Goal: Task Accomplishment & Management: Complete application form

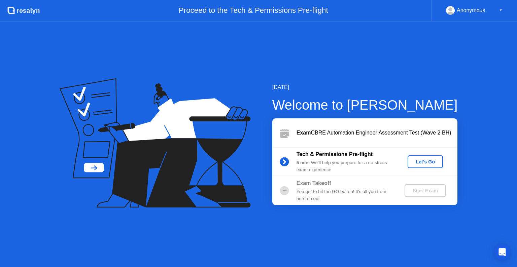
click at [430, 166] on button "Let's Go" at bounding box center [425, 162] width 35 height 13
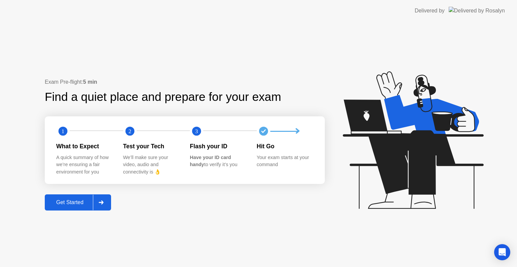
click at [105, 202] on div at bounding box center [101, 202] width 16 height 15
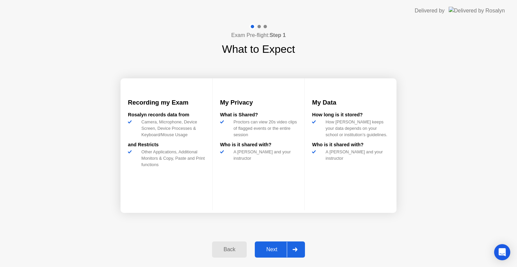
click at [297, 248] on icon at bounding box center [295, 250] width 5 height 4
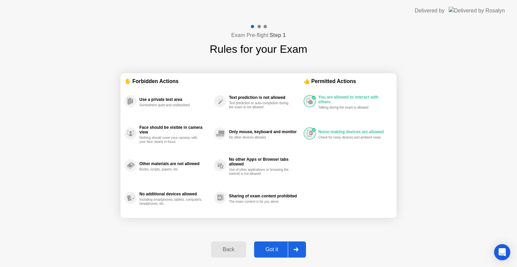
click at [298, 248] on icon at bounding box center [296, 250] width 5 height 4
select select "**********"
select select "*******"
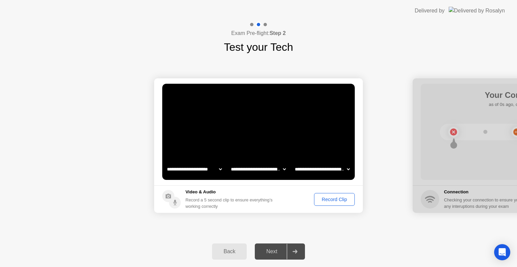
click at [334, 199] on div "Record Clip" at bounding box center [334, 199] width 36 height 5
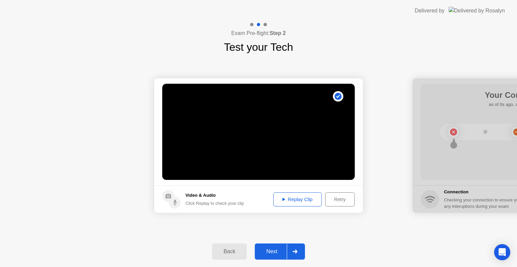
click at [304, 199] on div "Replay Clip" at bounding box center [298, 199] width 44 height 5
click at [294, 252] on icon at bounding box center [295, 252] width 5 height 4
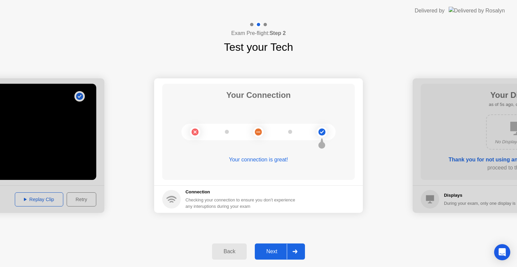
click at [299, 251] on div at bounding box center [295, 251] width 16 height 15
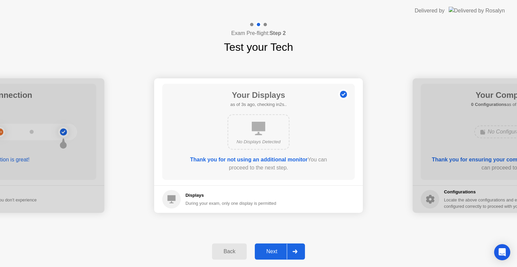
click at [297, 251] on icon at bounding box center [295, 252] width 5 height 4
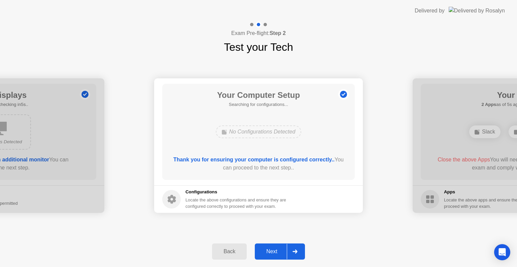
drag, startPoint x: 300, startPoint y: 252, endPoint x: 298, endPoint y: 248, distance: 4.5
click at [299, 252] on div at bounding box center [295, 251] width 16 height 15
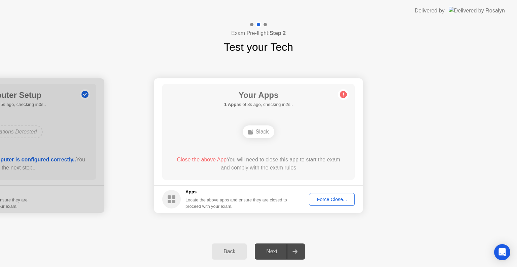
click at [330, 202] on div "Force Close..." at bounding box center [331, 199] width 41 height 5
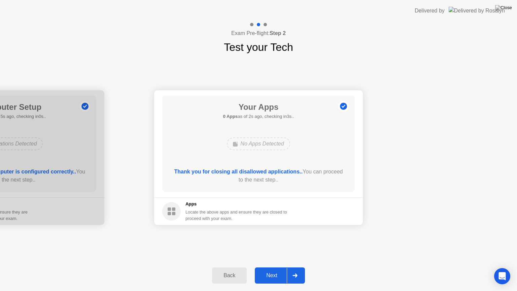
click at [298, 267] on div at bounding box center [295, 275] width 16 height 15
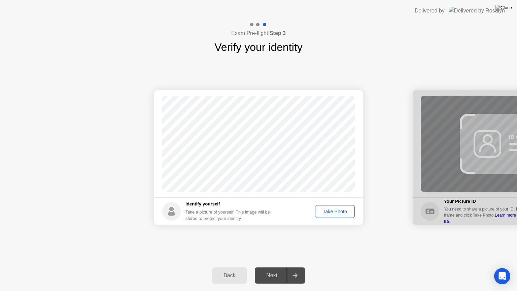
click at [342, 212] on div "Take Photo" at bounding box center [334, 211] width 35 height 5
click at [298, 267] on div at bounding box center [295, 275] width 16 height 15
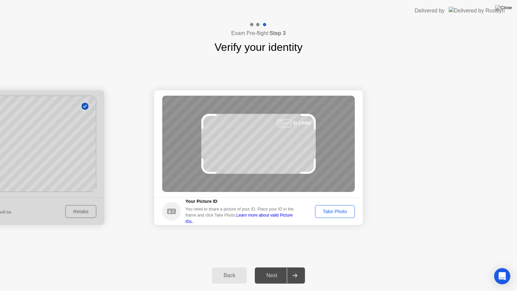
click at [340, 213] on div "Take Photo" at bounding box center [334, 211] width 35 height 5
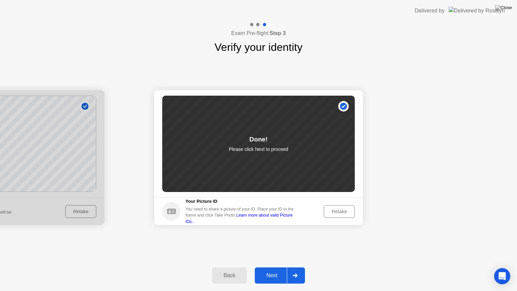
click at [301, 267] on div at bounding box center [295, 275] width 16 height 15
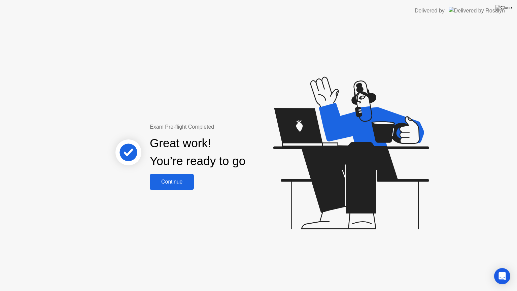
click at [170, 179] on div "Continue" at bounding box center [172, 182] width 40 height 6
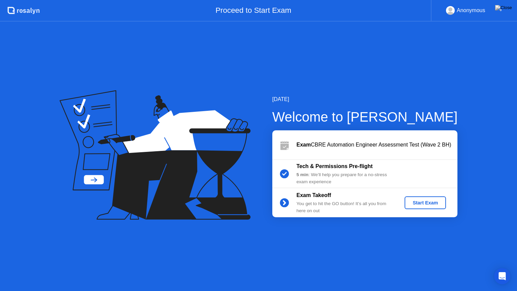
click at [429, 200] on div "Start Exam" at bounding box center [425, 202] width 36 height 5
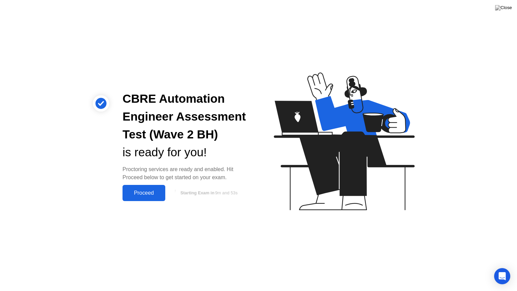
click at [150, 194] on div "Proceed" at bounding box center [144, 193] width 39 height 6
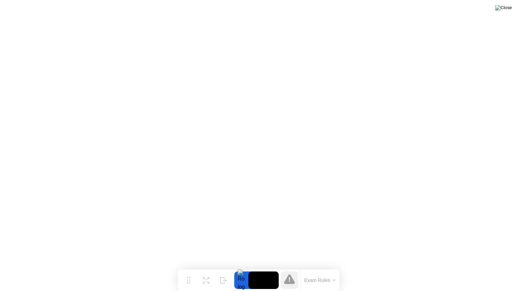
click at [508, 7] on img at bounding box center [503, 7] width 17 height 5
